Goal: Task Accomplishment & Management: Complete application form

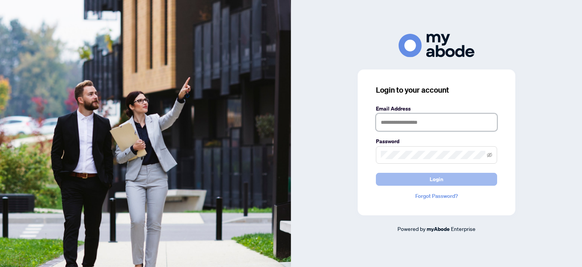
type input "**********"
click at [446, 181] on button "Login" at bounding box center [436, 179] width 121 height 13
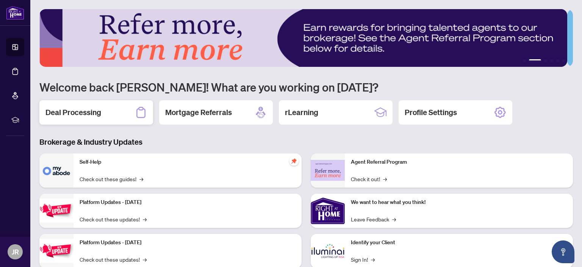
click at [96, 110] on h2 "Deal Processing" at bounding box center [74, 112] width 56 height 11
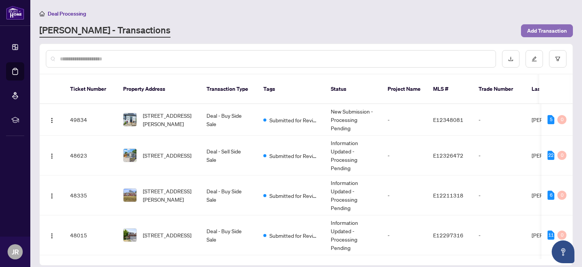
click at [548, 28] on span "Add Transaction" at bounding box center [547, 31] width 40 height 12
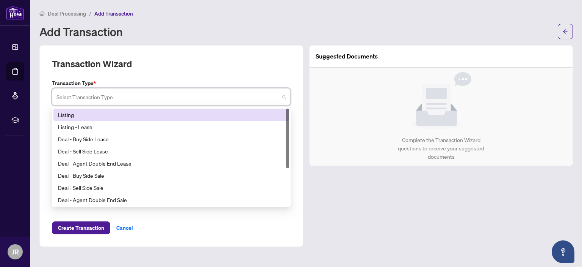
click at [168, 96] on input "search" at bounding box center [167, 97] width 223 height 17
click at [158, 113] on div "Listing" at bounding box center [171, 114] width 227 height 8
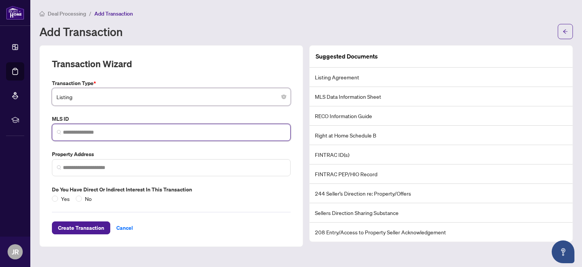
click at [135, 134] on input "search" at bounding box center [174, 132] width 223 height 8
paste input "*********"
type input "*********"
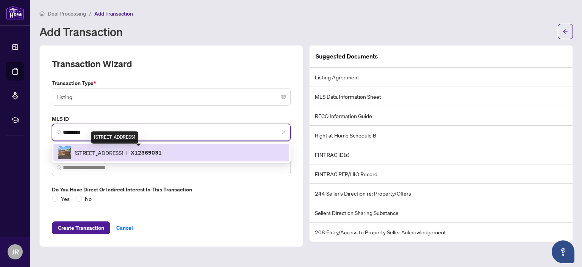
click at [123, 148] on span "1045 High St, Peterborough, Ontario K9J 5R8, Canada" at bounding box center [99, 152] width 49 height 8
type input "**********"
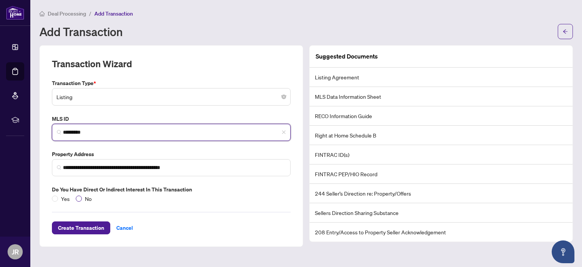
type input "*********"
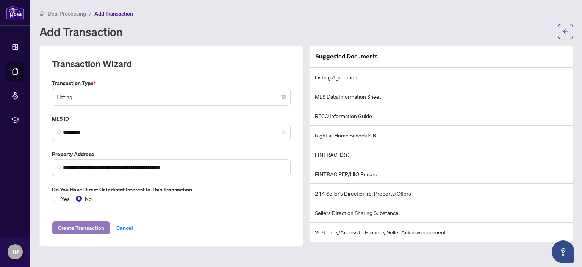
click at [79, 227] on span "Create Transaction" at bounding box center [81, 227] width 46 height 12
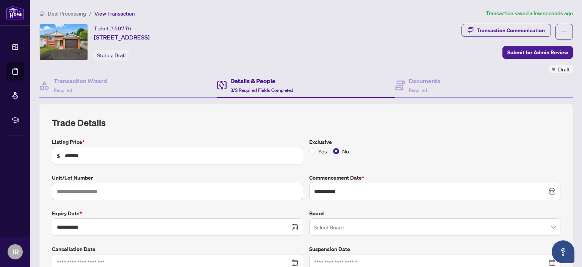
scroll to position [189, 0]
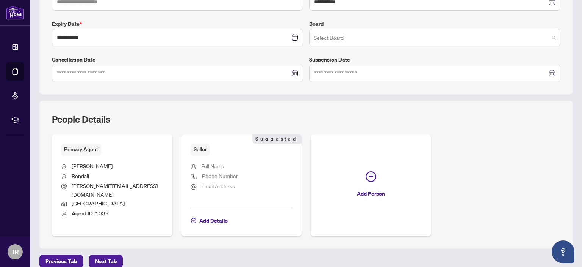
click at [348, 33] on input "search" at bounding box center [431, 38] width 235 height 17
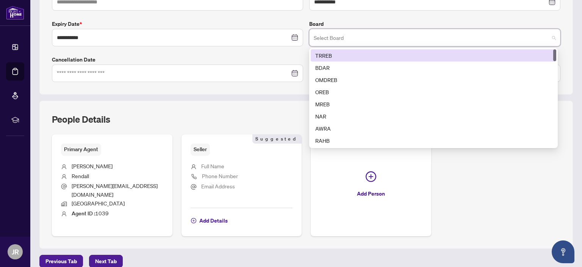
click at [343, 52] on div "TRREB" at bounding box center [433, 55] width 237 height 8
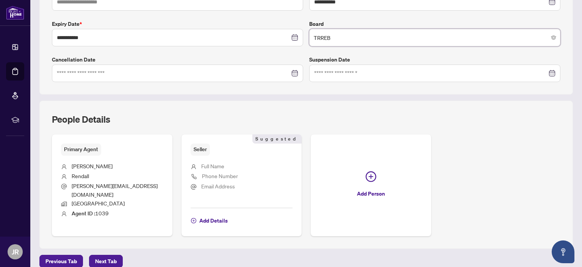
scroll to position [0, 0]
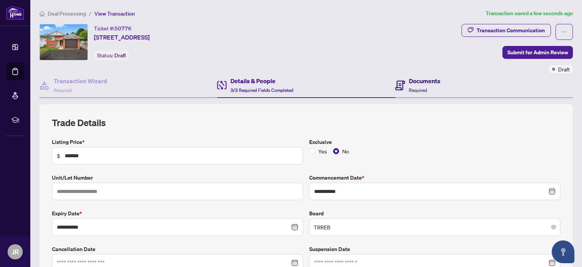
click at [426, 78] on h4 "Documents" at bounding box center [424, 80] width 31 height 9
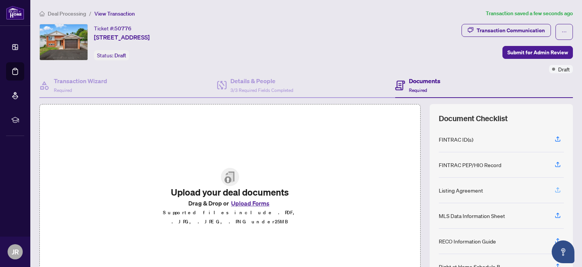
click at [555, 189] on icon "button" at bounding box center [558, 189] width 7 height 7
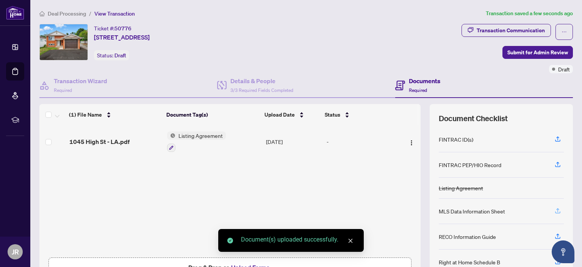
click at [555, 209] on icon "button" at bounding box center [558, 210] width 7 height 7
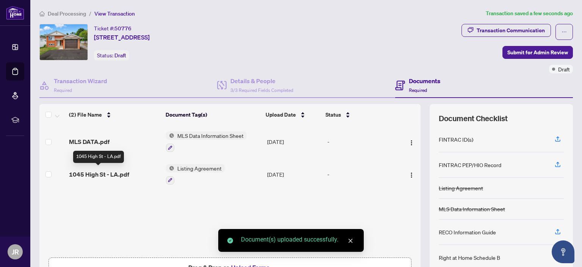
click at [83, 169] on span "1045 High St - LA.pdf" at bounding box center [99, 173] width 60 height 9
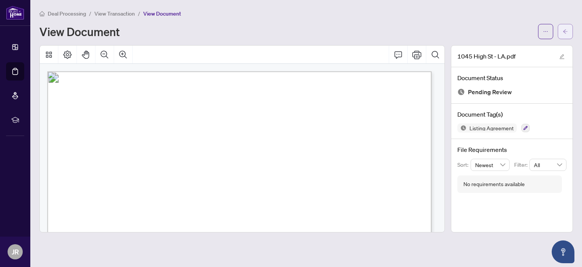
click at [560, 32] on button "button" at bounding box center [565, 31] width 15 height 15
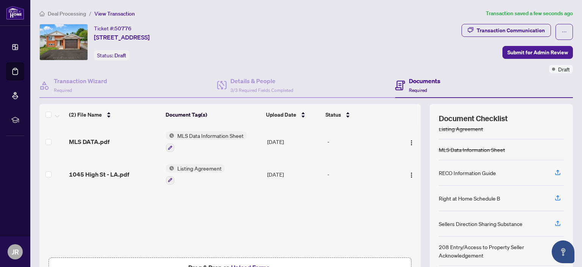
scroll to position [61, 0]
click at [555, 195] on icon "button" at bounding box center [558, 196] width 7 height 7
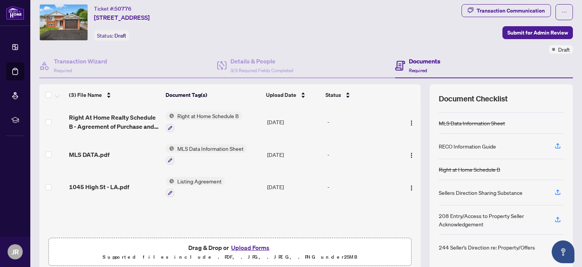
scroll to position [20, 0]
click at [169, 188] on button "button" at bounding box center [170, 192] width 8 height 8
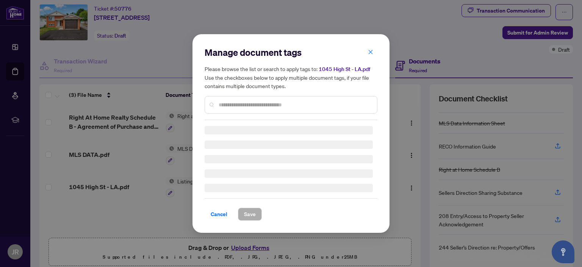
click at [257, 101] on div "Manage document tags Please browse the list or search to apply tags to: 1045 Hi…" at bounding box center [291, 83] width 173 height 74
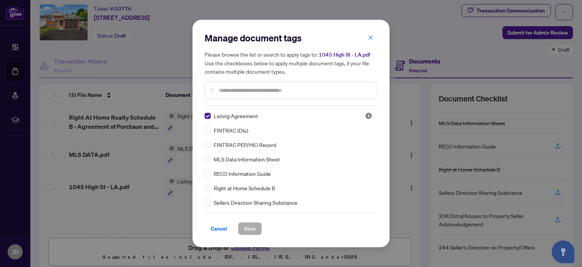
click at [256, 94] on input "text" at bounding box center [295, 90] width 152 height 8
type input "****"
click at [250, 224] on span "Save" at bounding box center [250, 228] width 12 height 12
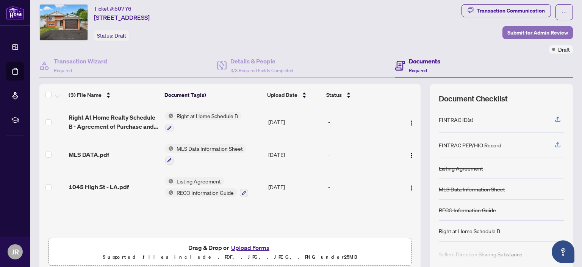
click at [527, 30] on span "Submit for Admin Review" at bounding box center [538, 33] width 61 height 12
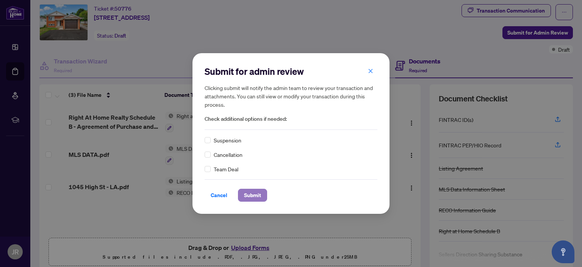
click at [250, 194] on span "Submit" at bounding box center [252, 195] width 17 height 12
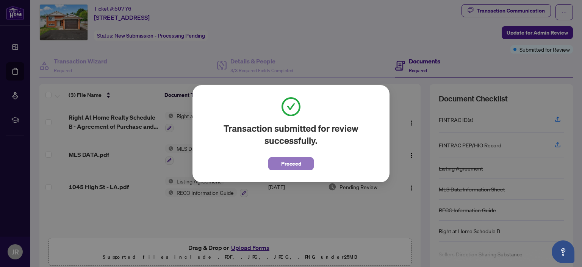
click at [288, 161] on span "Proceed" at bounding box center [291, 163] width 20 height 12
